Goal: Find specific page/section: Find specific page/section

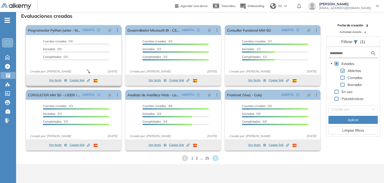
click at [74, 82] on span "Copiar link Created by potrace 1.16, written by [PERSON_NAME] [DATE]-[DATE]" at bounding box center [80, 80] width 20 height 5
click at [78, 81] on span "Copiar link Created by potrace 1.16, written by [PERSON_NAME] [DATE]-[DATE]" at bounding box center [80, 80] width 20 height 5
click at [81, 81] on span "Copiar link Created by potrace 1.16, written by [PERSON_NAME] [DATE]-[DATE]" at bounding box center [80, 80] width 20 height 5
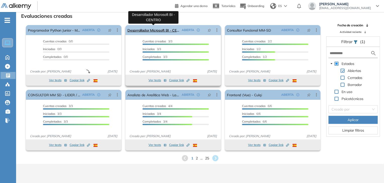
click at [159, 32] on link "Desarrollador Microsoft BI - CENTRO" at bounding box center [153, 30] width 52 height 10
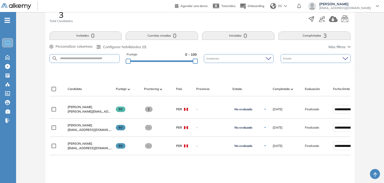
scroll to position [130, 0]
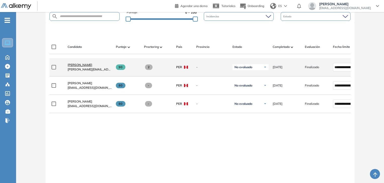
click at [76, 67] on span "[PERSON_NAME]" at bounding box center [80, 65] width 25 height 4
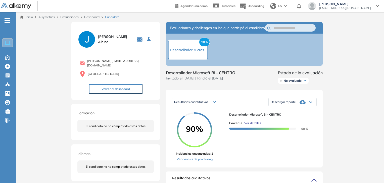
click at [256, 126] on span "Ver detalles" at bounding box center [252, 123] width 17 height 5
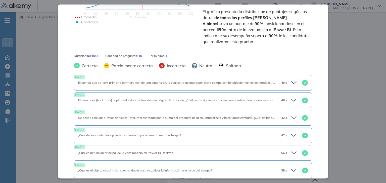
scroll to position [226, 0]
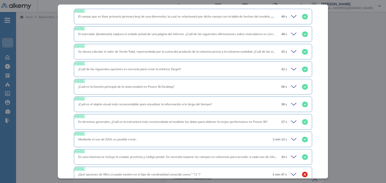
click at [291, 13] on icon at bounding box center [294, 16] width 7 height 7
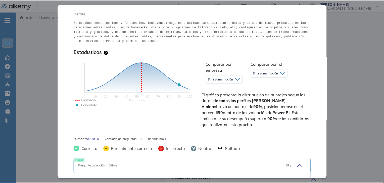
scroll to position [0, 0]
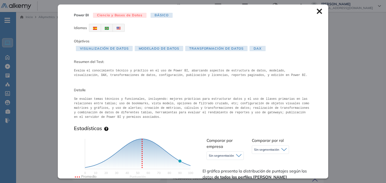
click at [316, 12] on icon at bounding box center [318, 11] width 5 height 5
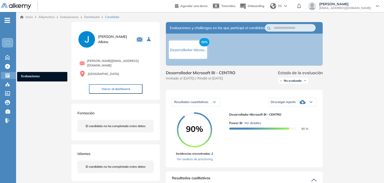
click at [9, 74] on icon at bounding box center [8, 76] width 4 height 4
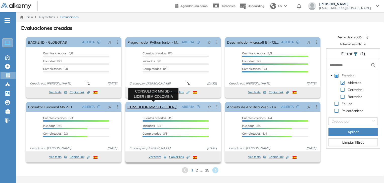
click at [162, 108] on link "CONSULTOR MM SD - LIDER / IBM COLOMBIA" at bounding box center [153, 107] width 52 height 10
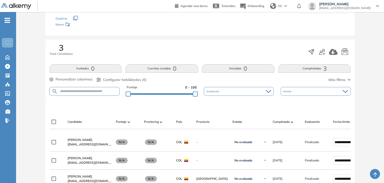
scroll to position [80, 0]
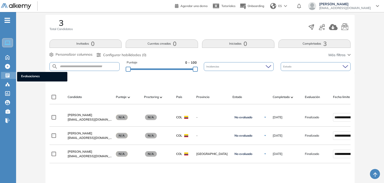
click at [6, 74] on icon at bounding box center [8, 76] width 4 height 4
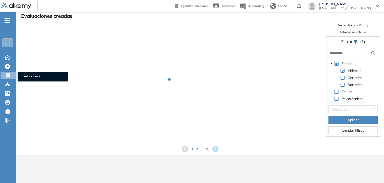
scroll to position [12, 0]
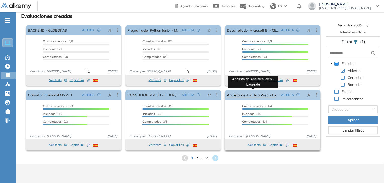
click at [240, 95] on link "Analista de Analitica Web - Laureate" at bounding box center [253, 95] width 52 height 10
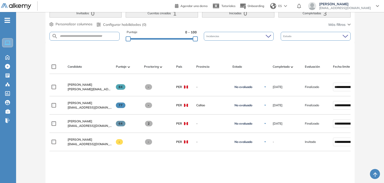
scroll to position [132, 0]
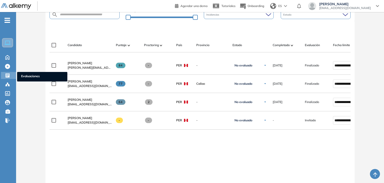
click at [9, 75] on icon at bounding box center [8, 76] width 4 height 4
